Goal: Information Seeking & Learning: Find specific fact

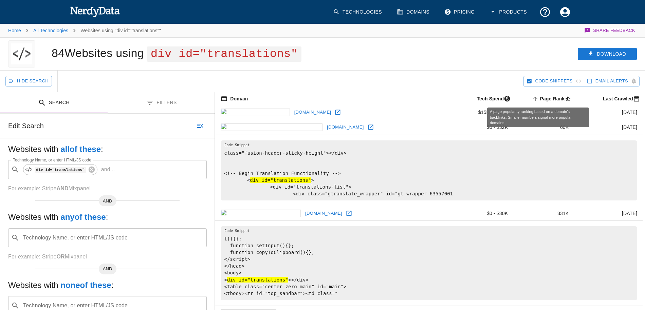
click at [540, 100] on span "Page Rank sorted ascending" at bounding box center [552, 99] width 43 height 8
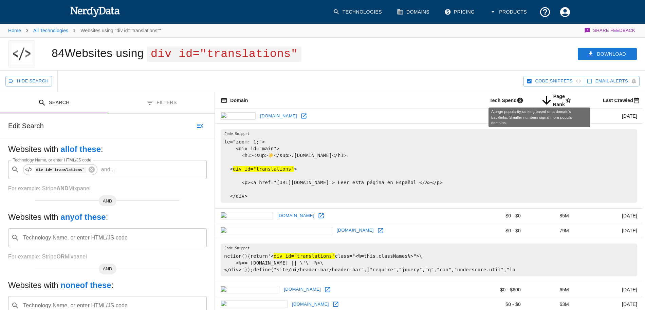
click at [541, 99] on span "Page Rank sorted descending" at bounding box center [557, 100] width 34 height 16
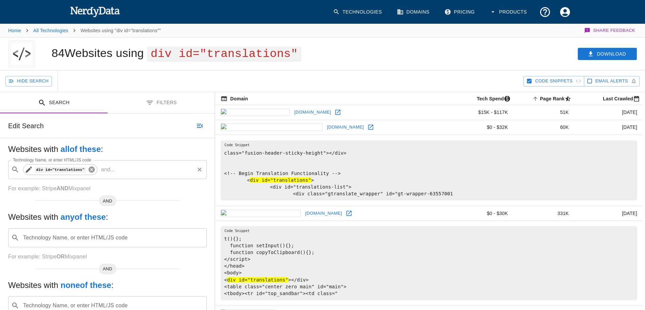
click at [90, 170] on icon at bounding box center [91, 170] width 6 height 6
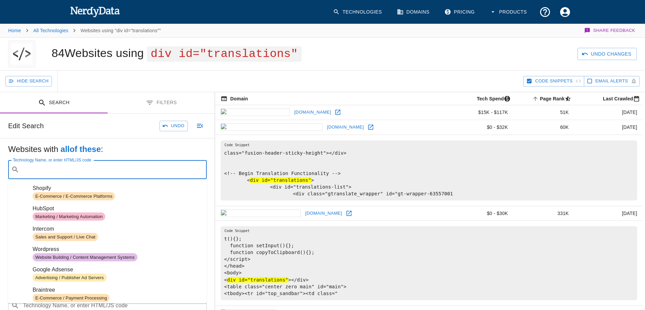
click at [78, 170] on input "Technology Name, or enter HTML/JS code" at bounding box center [113, 169] width 182 height 13
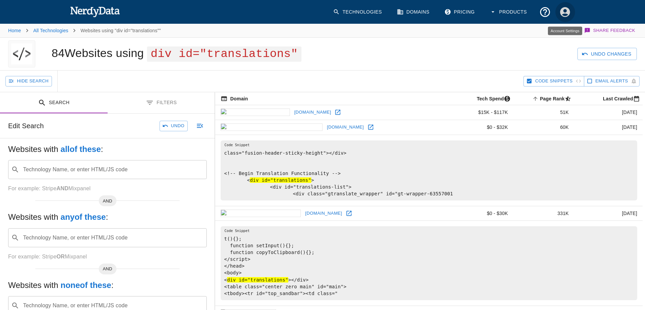
click at [566, 12] on icon "Account Settings" at bounding box center [565, 12] width 10 height 10
click at [450, 45] on div at bounding box center [322, 155] width 645 height 310
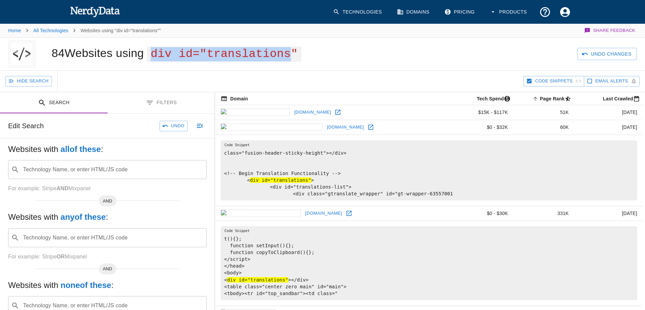
copy span "div id="translations"
drag, startPoint x: 155, startPoint y: 54, endPoint x: 295, endPoint y: 53, distance: 140.2
click at [295, 53] on span "div id="translations"" at bounding box center [224, 54] width 154 height 15
